Goal: Task Accomplishment & Management: Use online tool/utility

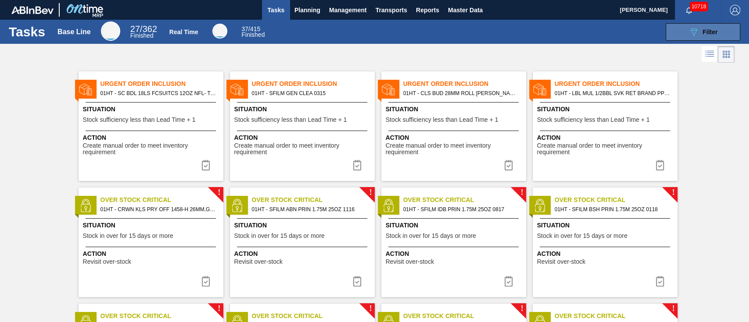
click at [698, 28] on div "089F7B8B-B2A5-4AFE-B5C0-19BA573D28AC Filter" at bounding box center [702, 32] width 29 height 11
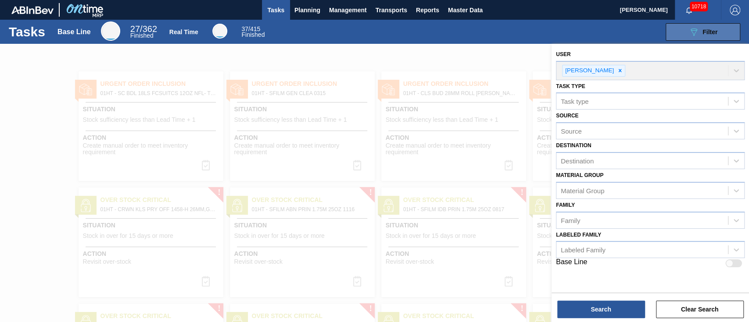
click at [698, 28] on div "089F7B8B-B2A5-4AFE-B5C0-19BA573D28AC Filter" at bounding box center [702, 32] width 29 height 11
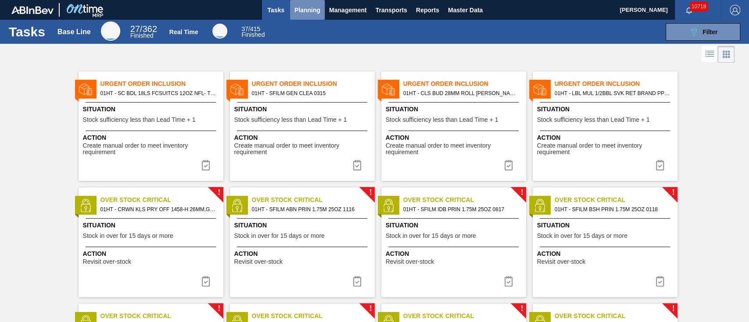
click at [311, 9] on span "Planning" at bounding box center [307, 10] width 26 height 11
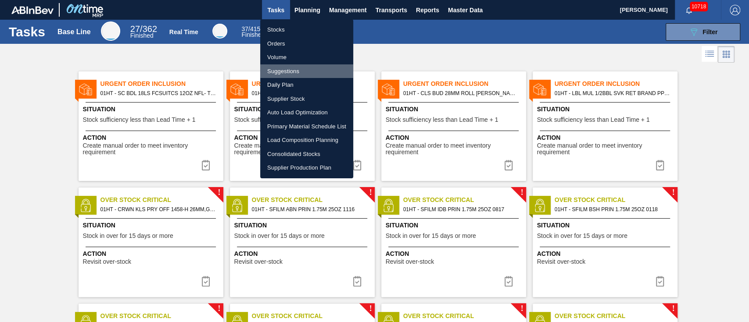
click at [276, 71] on li "Suggestions" at bounding box center [306, 71] width 93 height 14
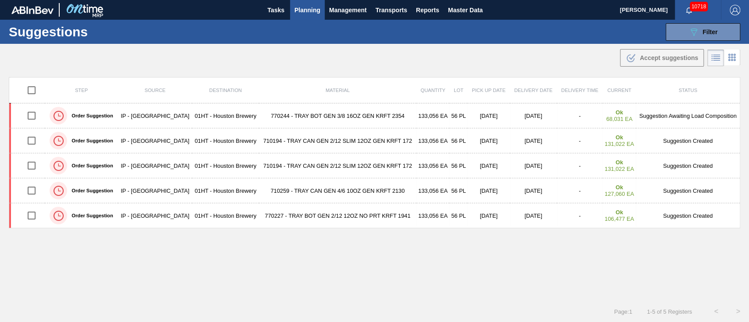
type from "[DATE]"
type to "[DATE]"
click at [706, 23] on button "089F7B8B-B2A5-4AFE-B5C0-19BA573D28AC Filter" at bounding box center [702, 32] width 75 height 18
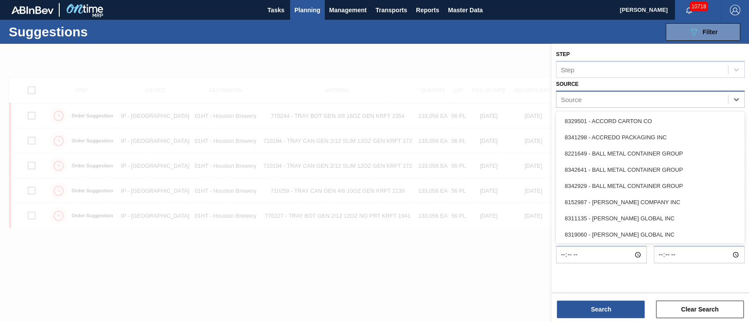
click at [719, 101] on div "Source" at bounding box center [641, 99] width 171 height 13
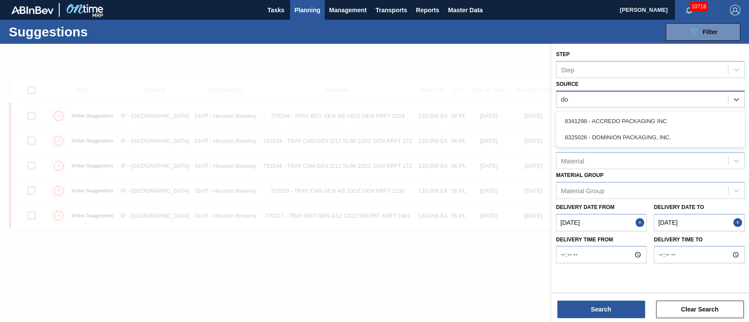
type input "dom"
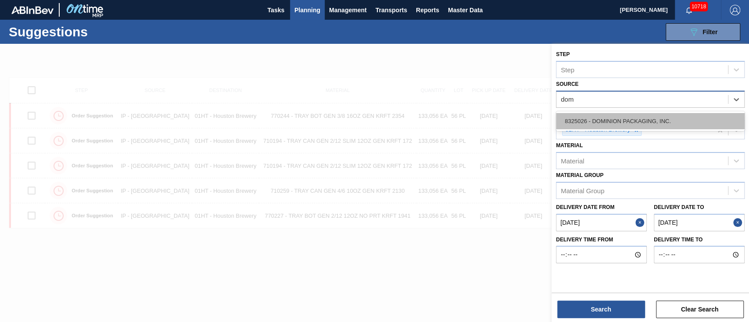
click at [671, 118] on div "8325026 - DOMINION PACKAGING, INC." at bounding box center [650, 121] width 189 height 16
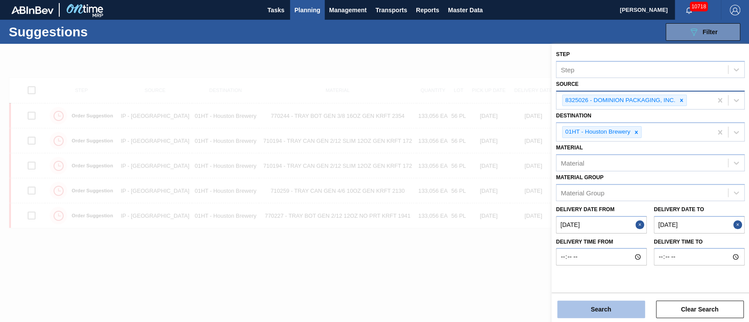
click at [609, 307] on button "Search" at bounding box center [601, 310] width 88 height 18
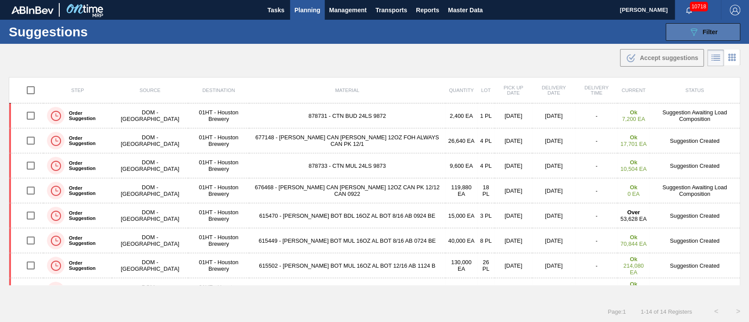
click at [693, 30] on icon "089F7B8B-B2A5-4AFE-B5C0-19BA573D28AC" at bounding box center [693, 32] width 11 height 11
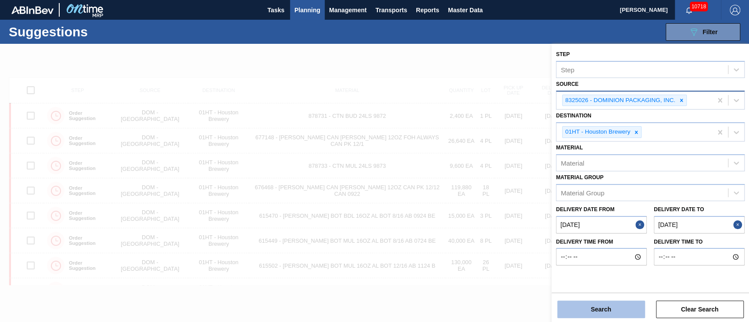
click at [608, 305] on button "Search" at bounding box center [601, 310] width 88 height 18
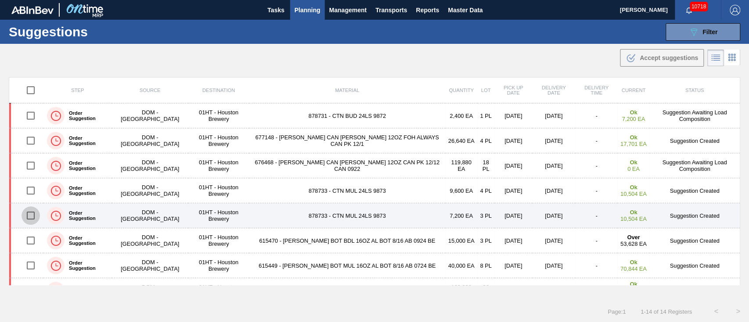
click at [35, 219] on input "checkbox" at bounding box center [30, 216] width 18 height 18
checkbox input "true"
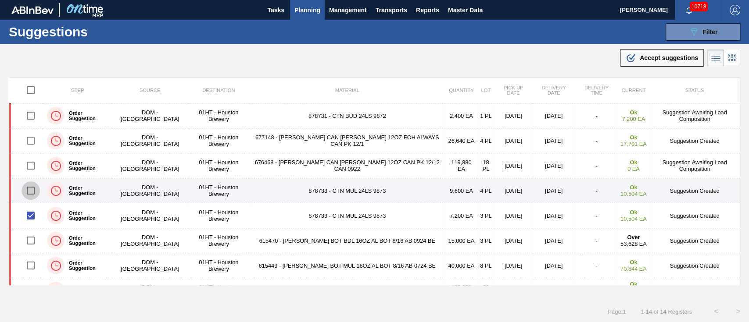
click at [32, 190] on input "checkbox" at bounding box center [30, 191] width 18 height 18
checkbox input "true"
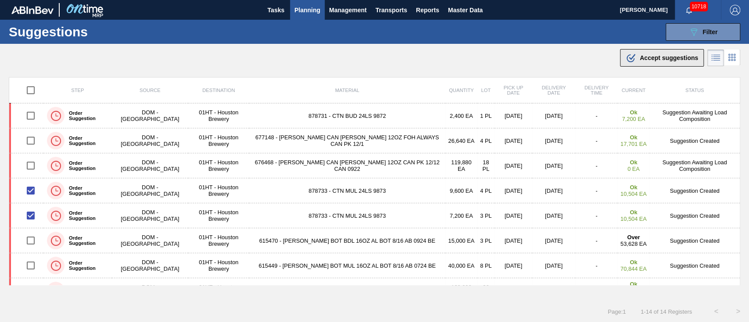
click at [667, 62] on div ".b{fill:var(--color-action-default)} Accept suggestions" at bounding box center [661, 58] width 72 height 11
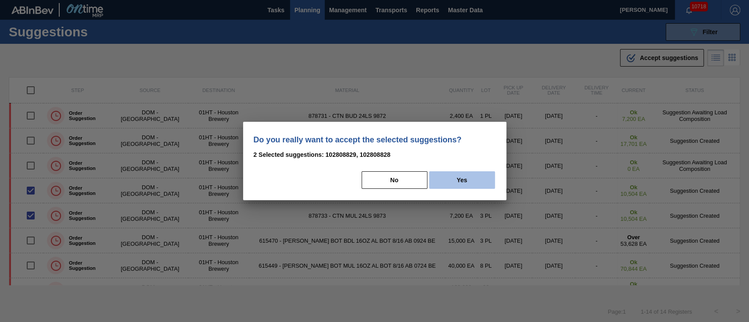
click at [453, 179] on button "Yes" at bounding box center [462, 180] width 66 height 18
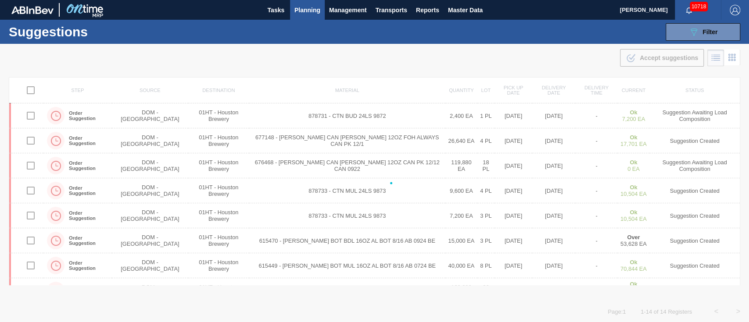
checkbox input "false"
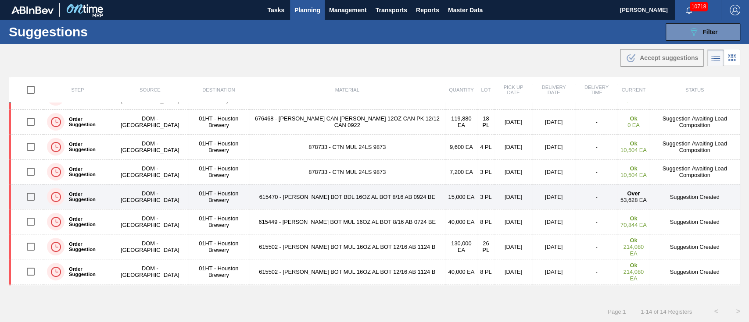
scroll to position [43, 0]
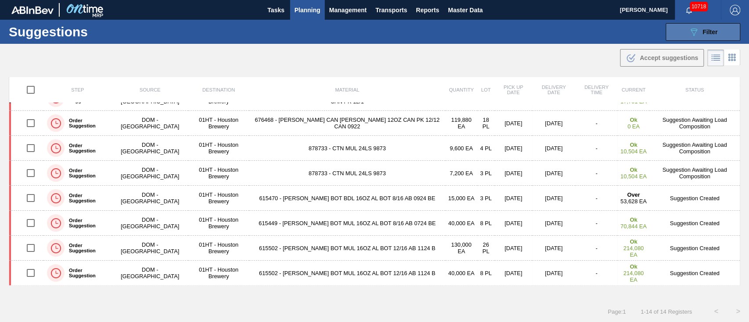
click at [693, 27] on icon "089F7B8B-B2A5-4AFE-B5C0-19BA573D28AC" at bounding box center [693, 32] width 11 height 11
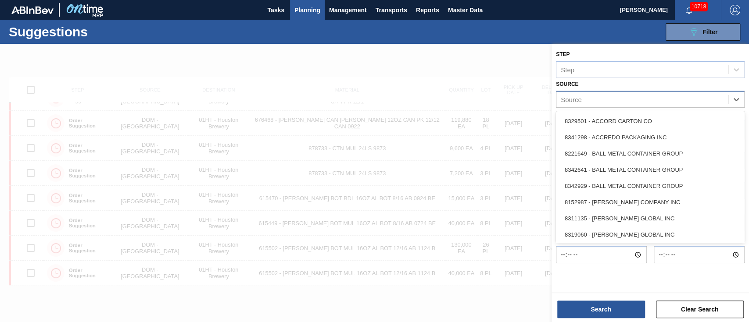
click at [717, 101] on div "Source" at bounding box center [641, 99] width 171 height 13
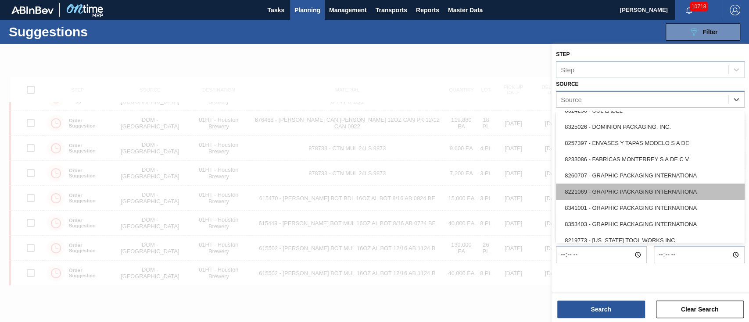
click at [651, 198] on div "8221069 - GRAPHIC PACKAGING INTERNATIONA" at bounding box center [650, 192] width 189 height 16
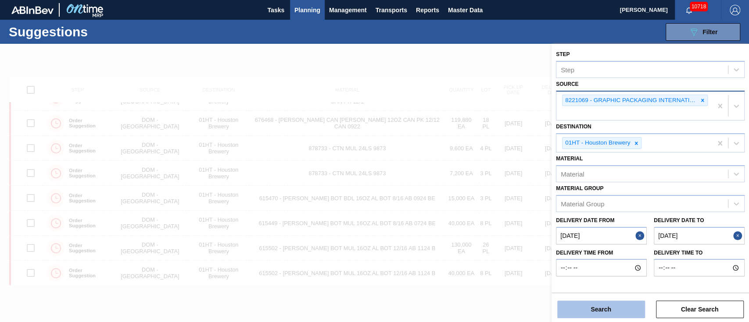
click at [608, 303] on button "Search" at bounding box center [601, 310] width 88 height 18
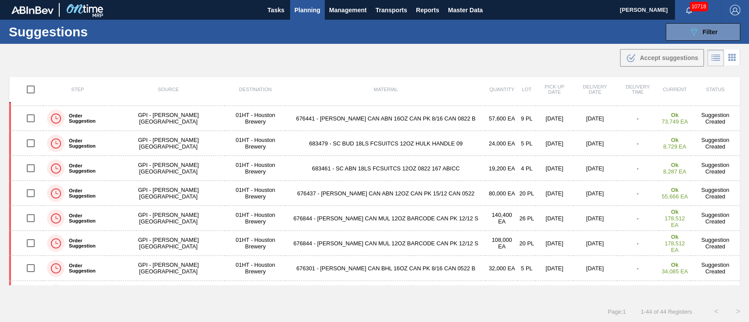
scroll to position [0, 0]
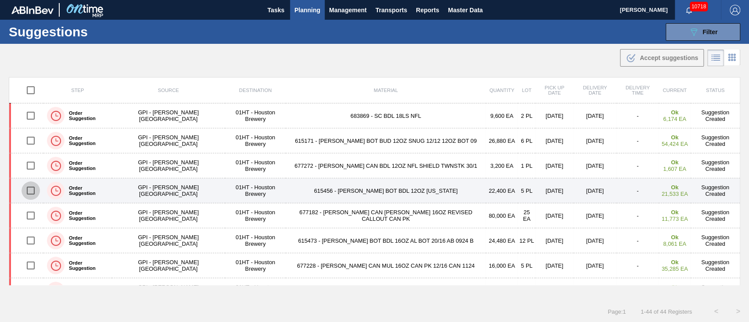
click at [33, 188] on input "checkbox" at bounding box center [30, 191] width 18 height 18
checkbox input "true"
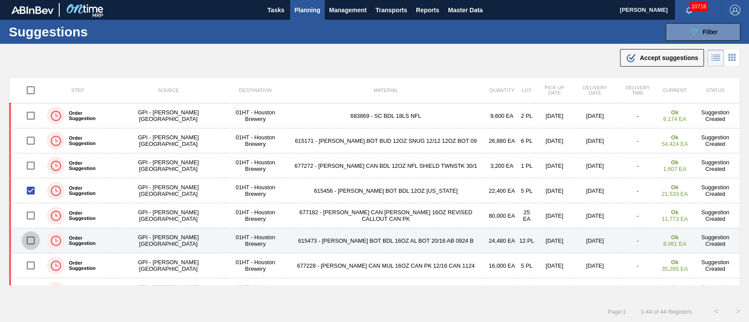
click at [32, 237] on input "checkbox" at bounding box center [30, 241] width 18 height 18
checkbox input "true"
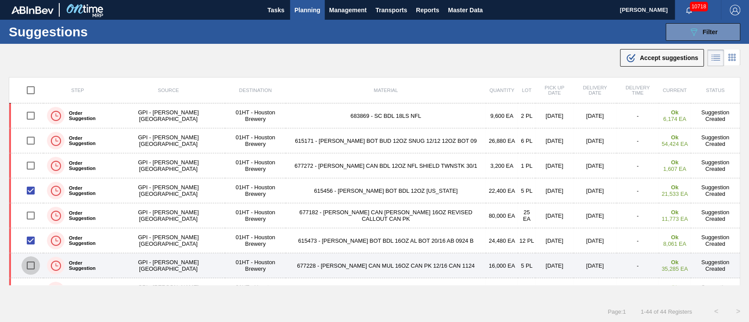
click at [35, 265] on input "checkbox" at bounding box center [30, 266] width 18 height 18
checkbox input "true"
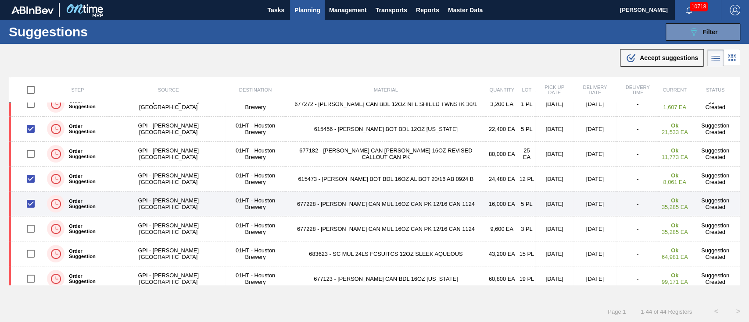
scroll to position [75, 0]
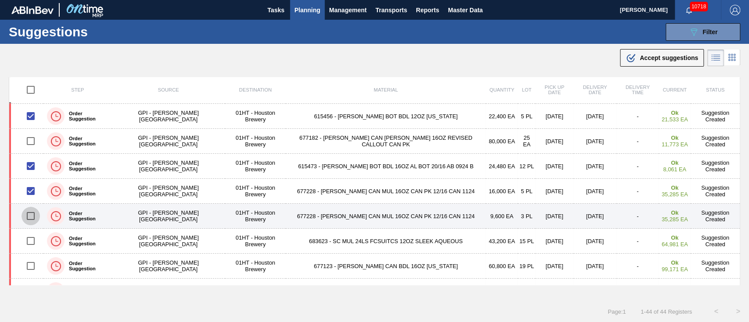
click at [32, 214] on input "checkbox" at bounding box center [30, 216] width 18 height 18
checkbox input "true"
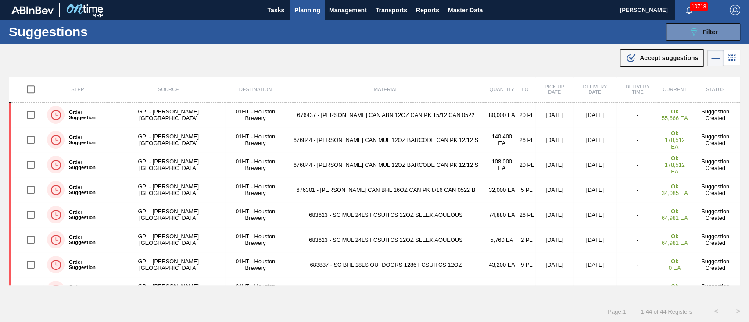
scroll to position [551, 0]
